Goal: Navigation & Orientation: Find specific page/section

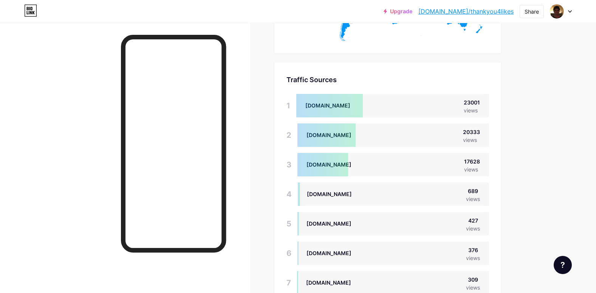
scroll to position [491, 0]
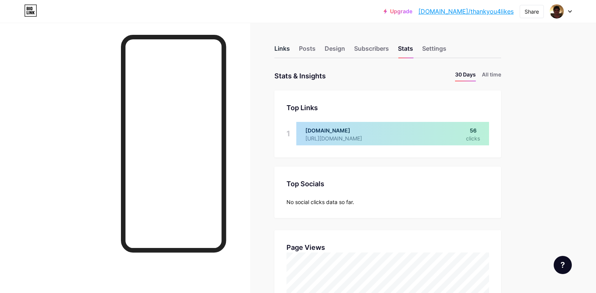
click at [284, 48] on div "Links" at bounding box center [281, 51] width 15 height 14
